Goal: Use online tool/utility: Use online tool/utility

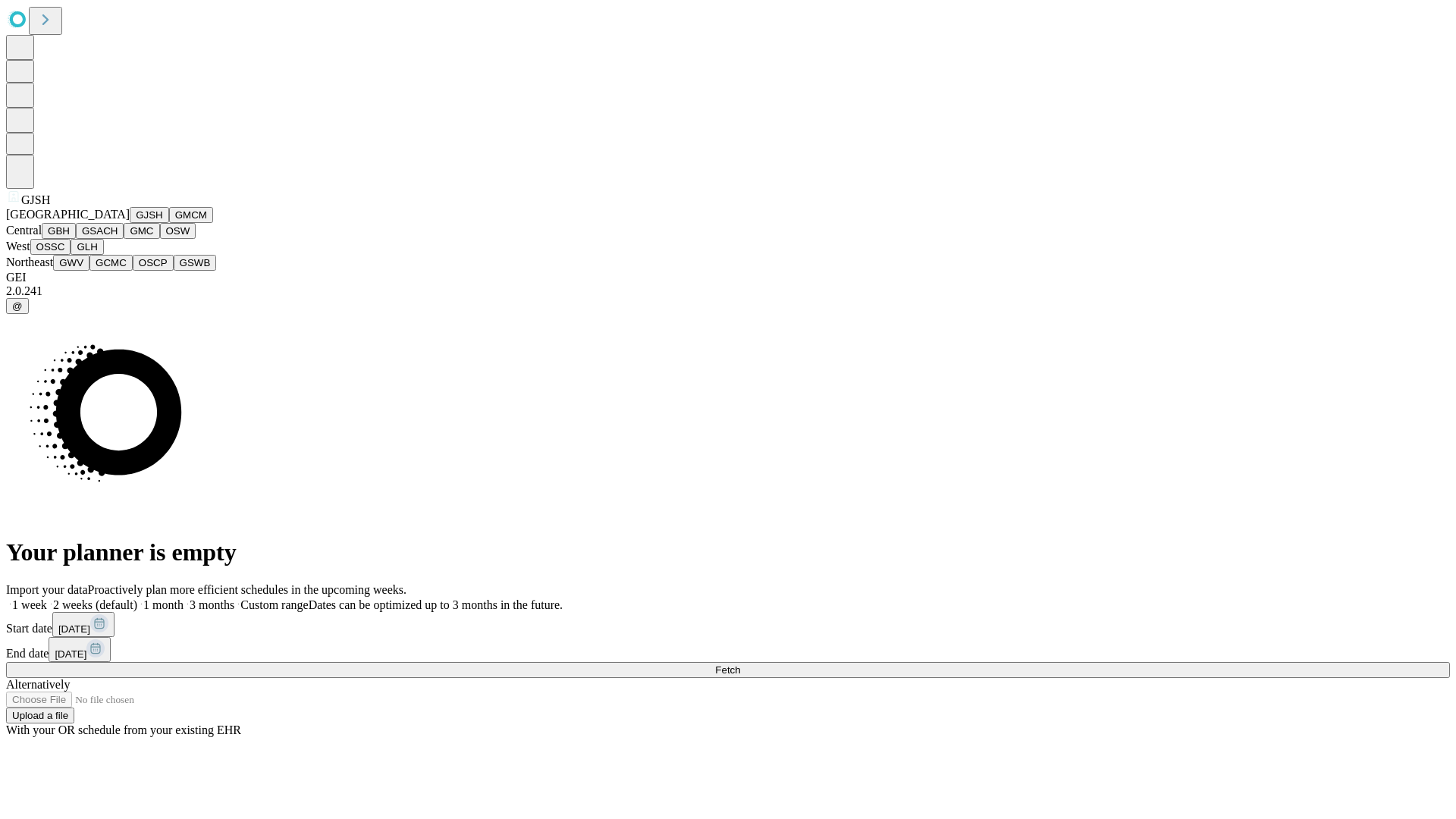
click at [129, 223] on button "GJSH" at bounding box center [149, 215] width 39 height 16
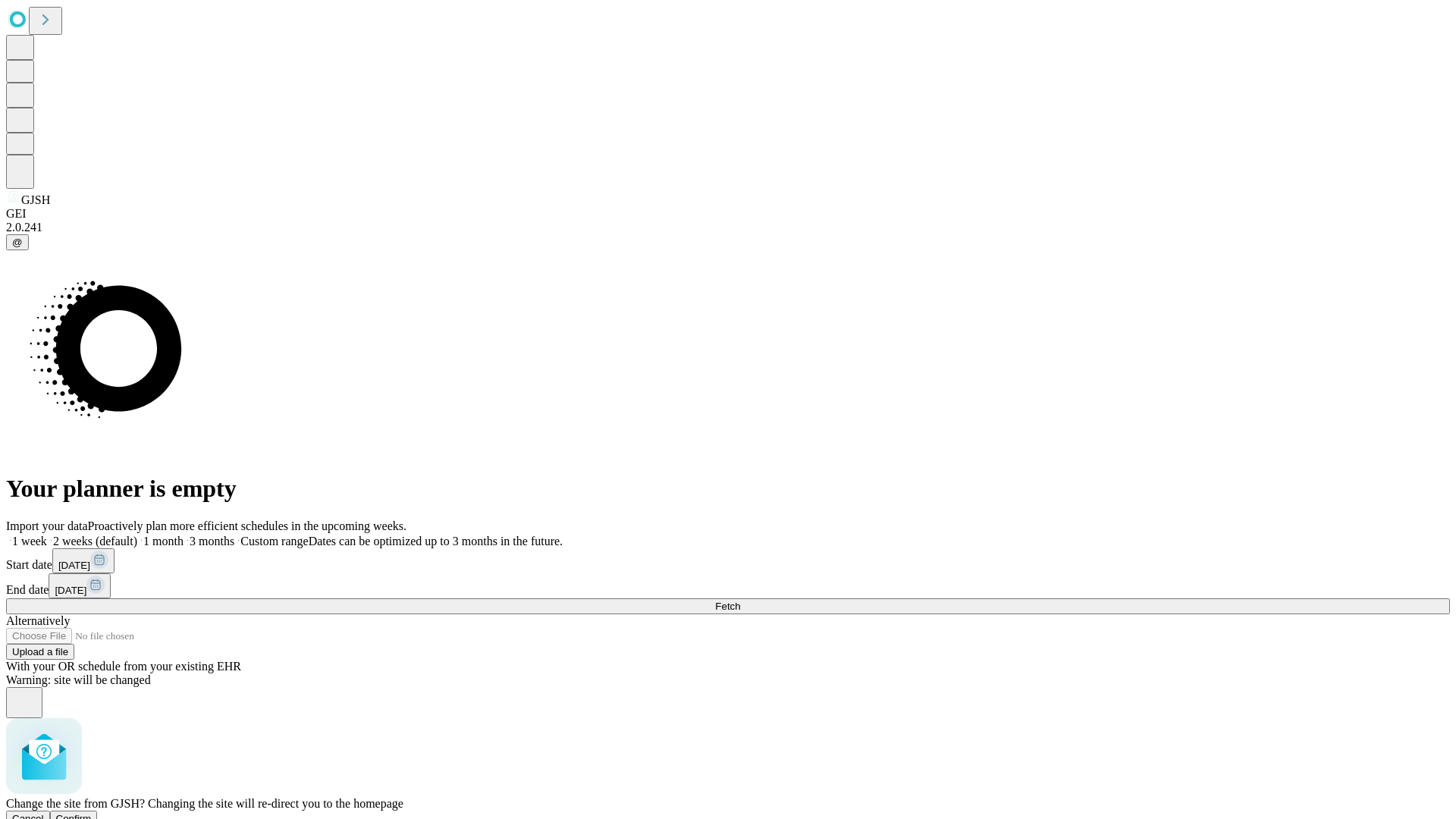
click at [92, 812] on span "Confirm" at bounding box center [75, 818] width 36 height 11
click at [138, 535] on label "2 weeks (default)" at bounding box center [92, 541] width 90 height 13
click at [741, 600] on span "Fetch" at bounding box center [728, 606] width 25 height 11
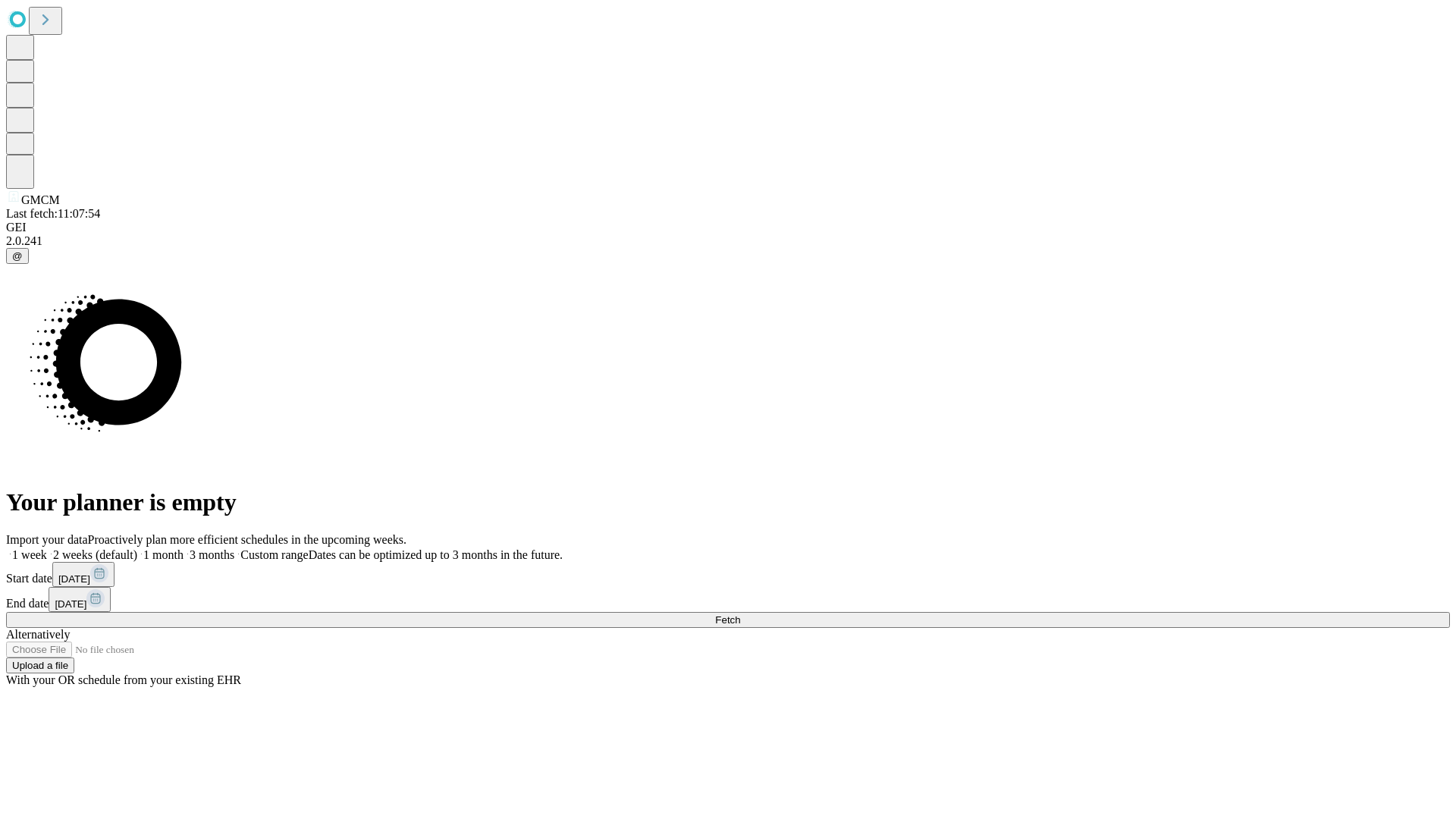
click at [138, 548] on label "2 weeks (default)" at bounding box center [92, 554] width 90 height 13
click at [741, 614] on span "Fetch" at bounding box center [728, 620] width 25 height 11
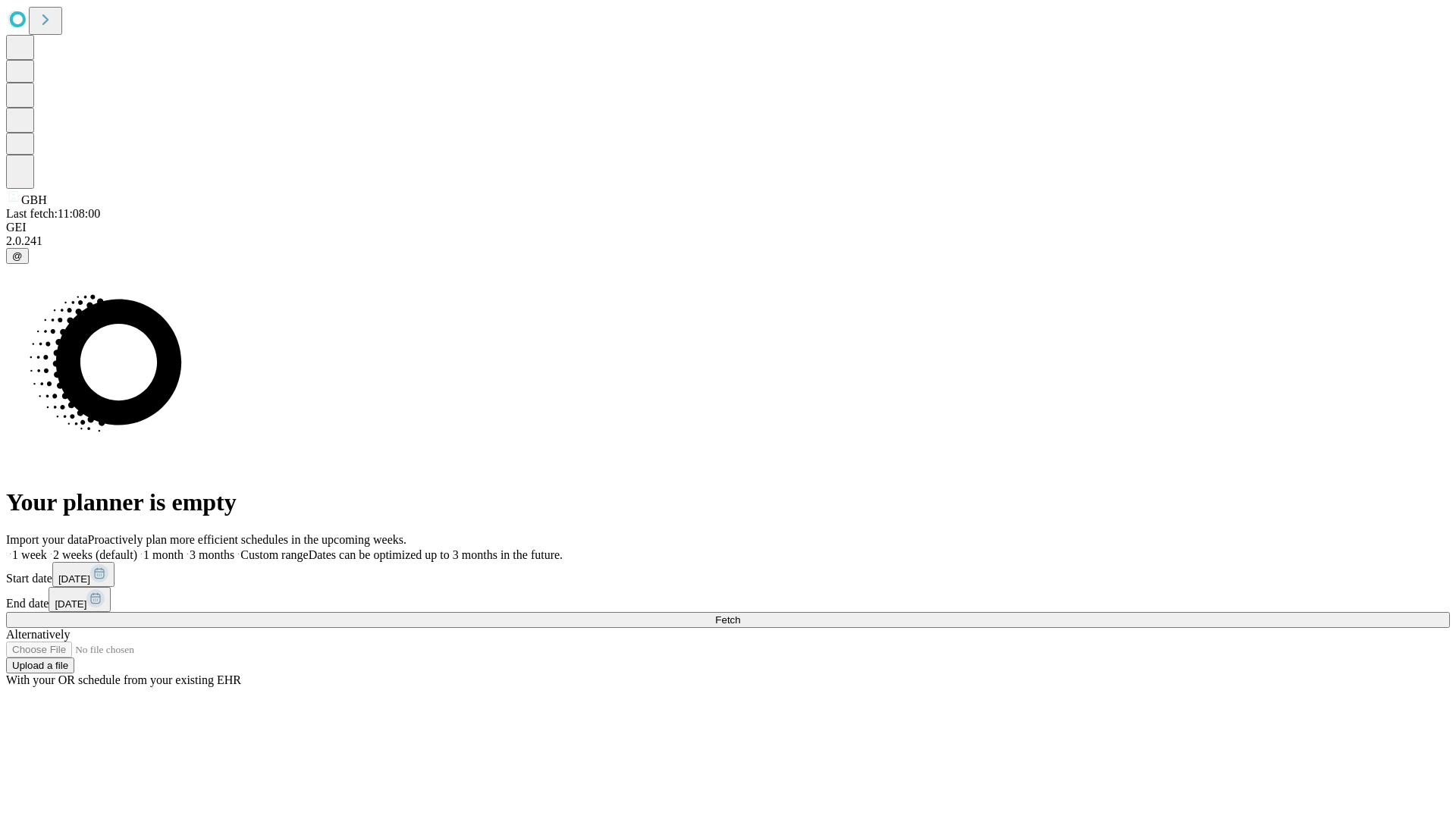
click at [138, 548] on label "2 weeks (default)" at bounding box center [92, 554] width 90 height 13
click at [741, 614] on span "Fetch" at bounding box center [728, 620] width 25 height 11
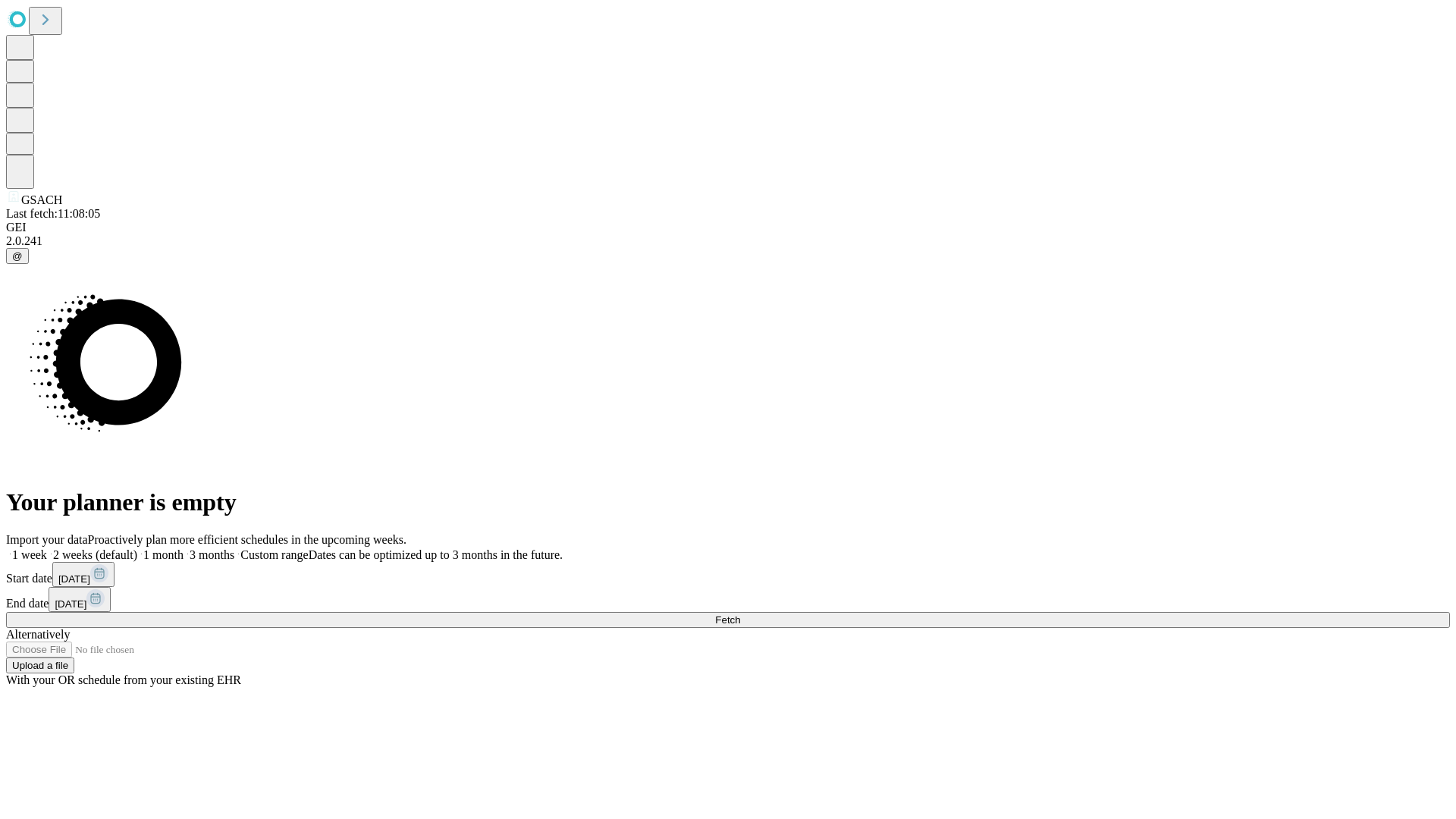
click at [138, 548] on label "2 weeks (default)" at bounding box center [92, 554] width 90 height 13
click at [741, 614] on span "Fetch" at bounding box center [728, 620] width 25 height 11
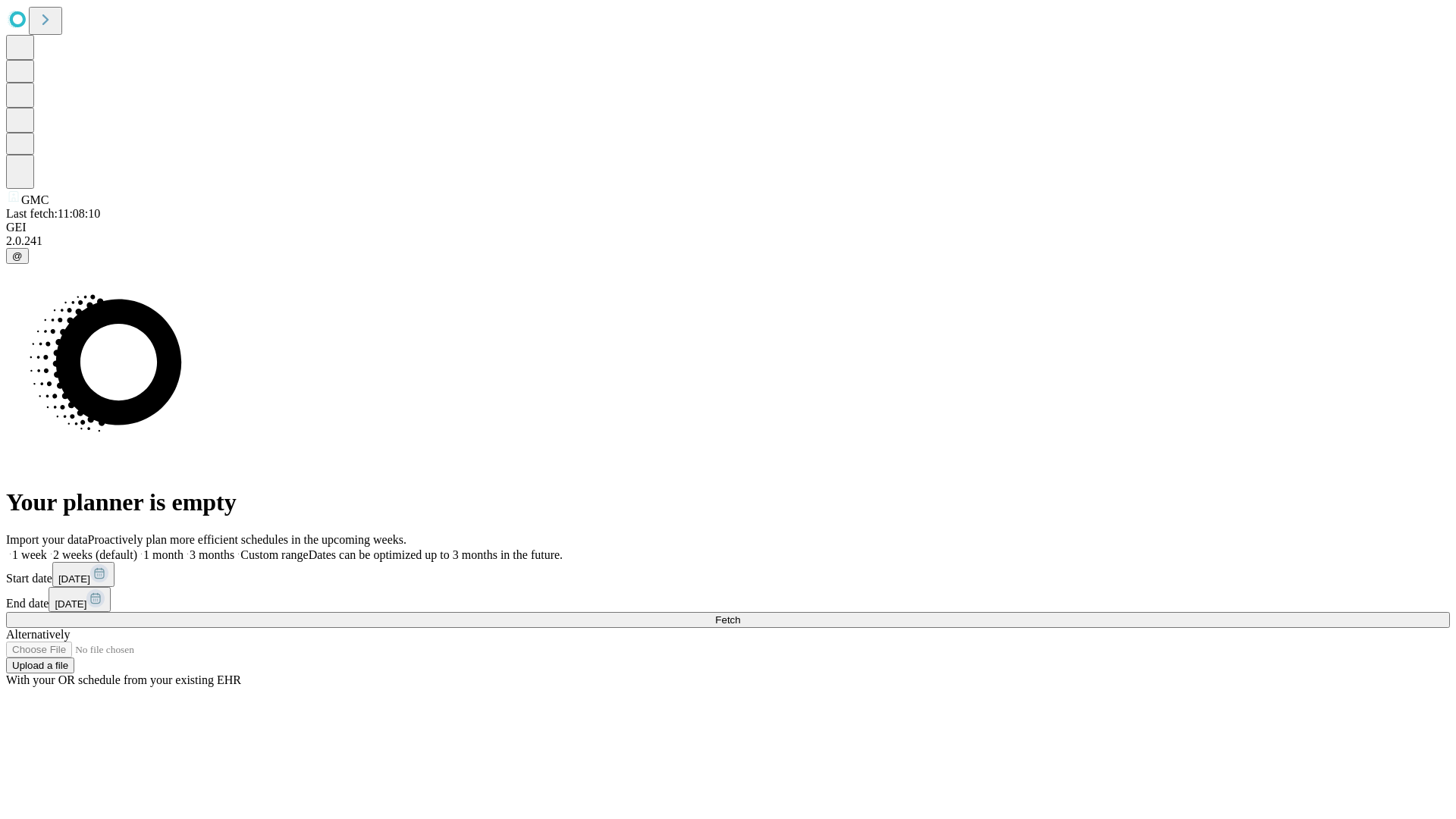
click at [741, 614] on span "Fetch" at bounding box center [728, 620] width 25 height 11
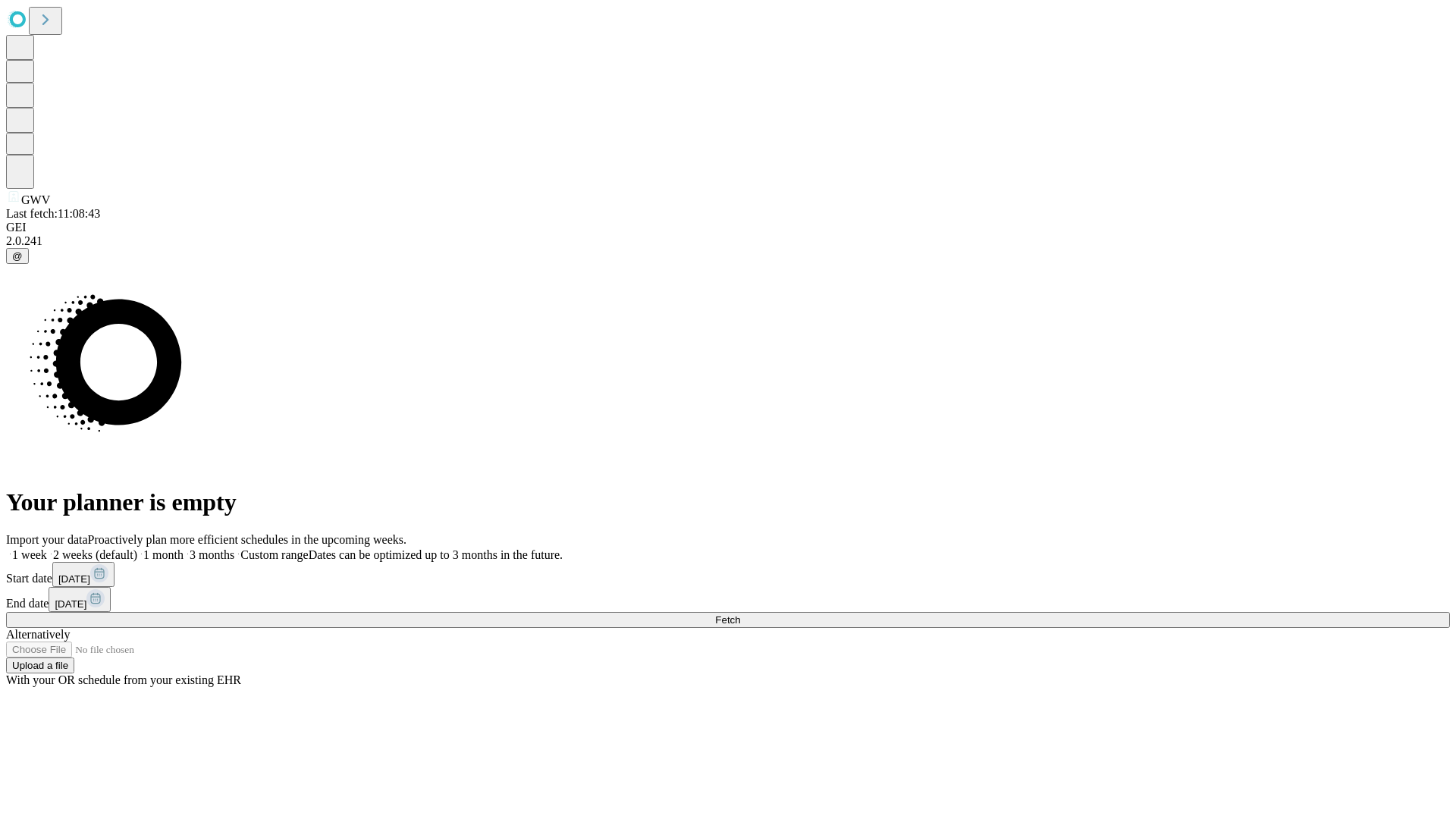
click at [138, 548] on label "2 weeks (default)" at bounding box center [92, 554] width 90 height 13
click at [741, 614] on span "Fetch" at bounding box center [728, 620] width 25 height 11
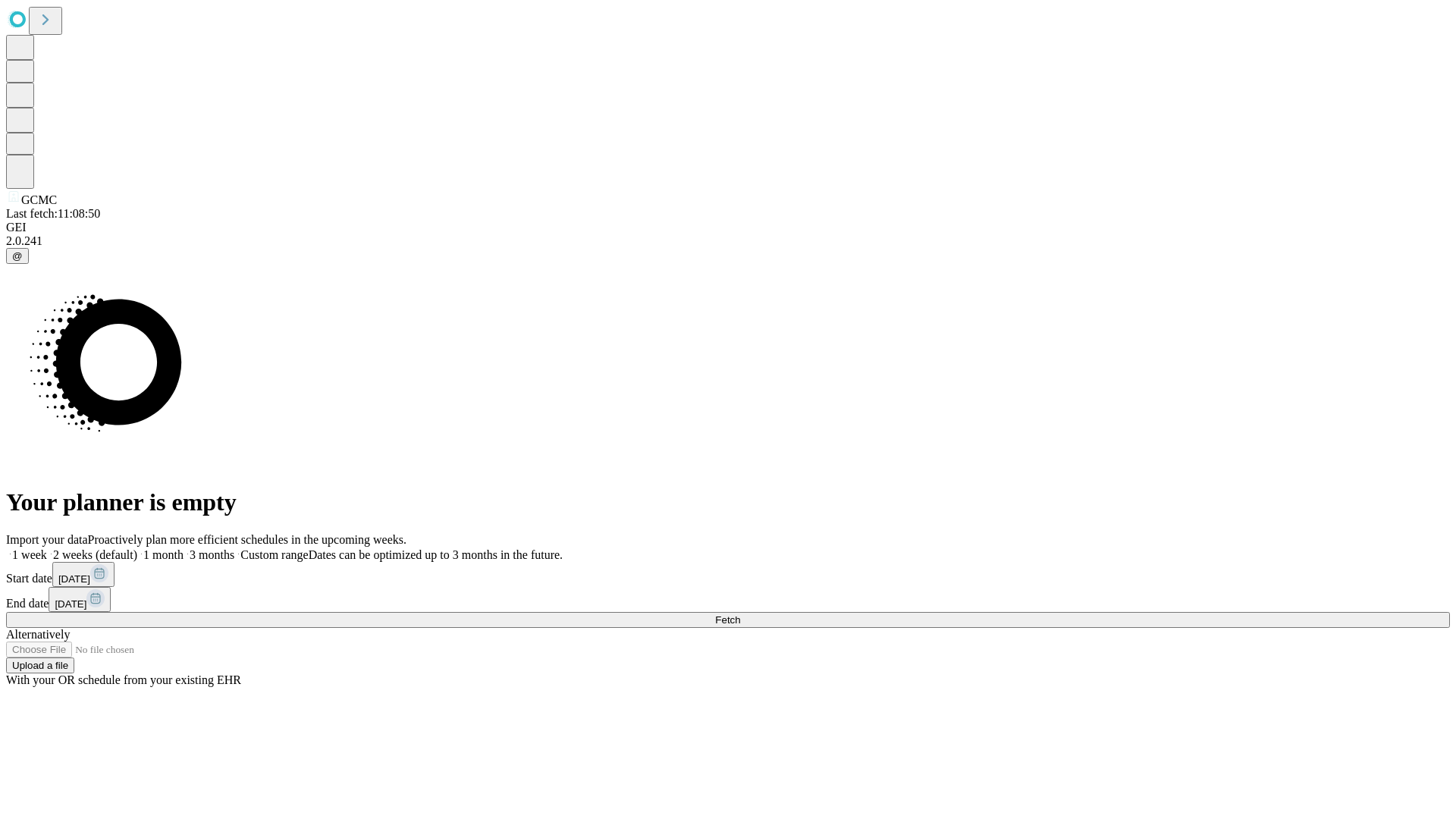
click at [138, 548] on label "2 weeks (default)" at bounding box center [92, 554] width 90 height 13
click at [741, 614] on span "Fetch" at bounding box center [728, 620] width 25 height 11
click at [138, 548] on label "2 weeks (default)" at bounding box center [92, 554] width 90 height 13
click at [741, 614] on span "Fetch" at bounding box center [728, 620] width 25 height 11
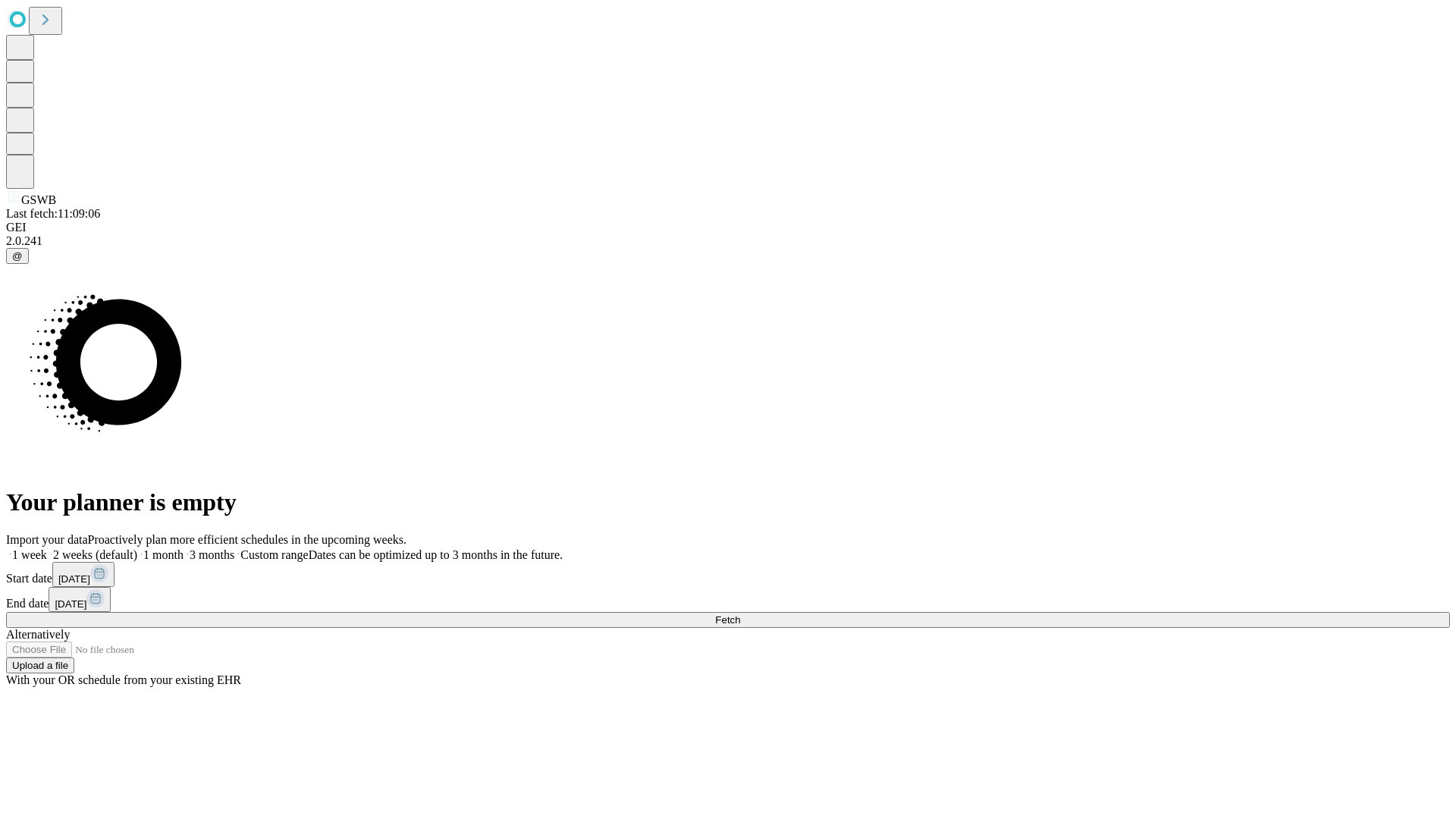
click at [138, 548] on label "2 weeks (default)" at bounding box center [92, 554] width 90 height 13
click at [741, 614] on span "Fetch" at bounding box center [728, 620] width 25 height 11
